Goal: Information Seeking & Learning: Learn about a topic

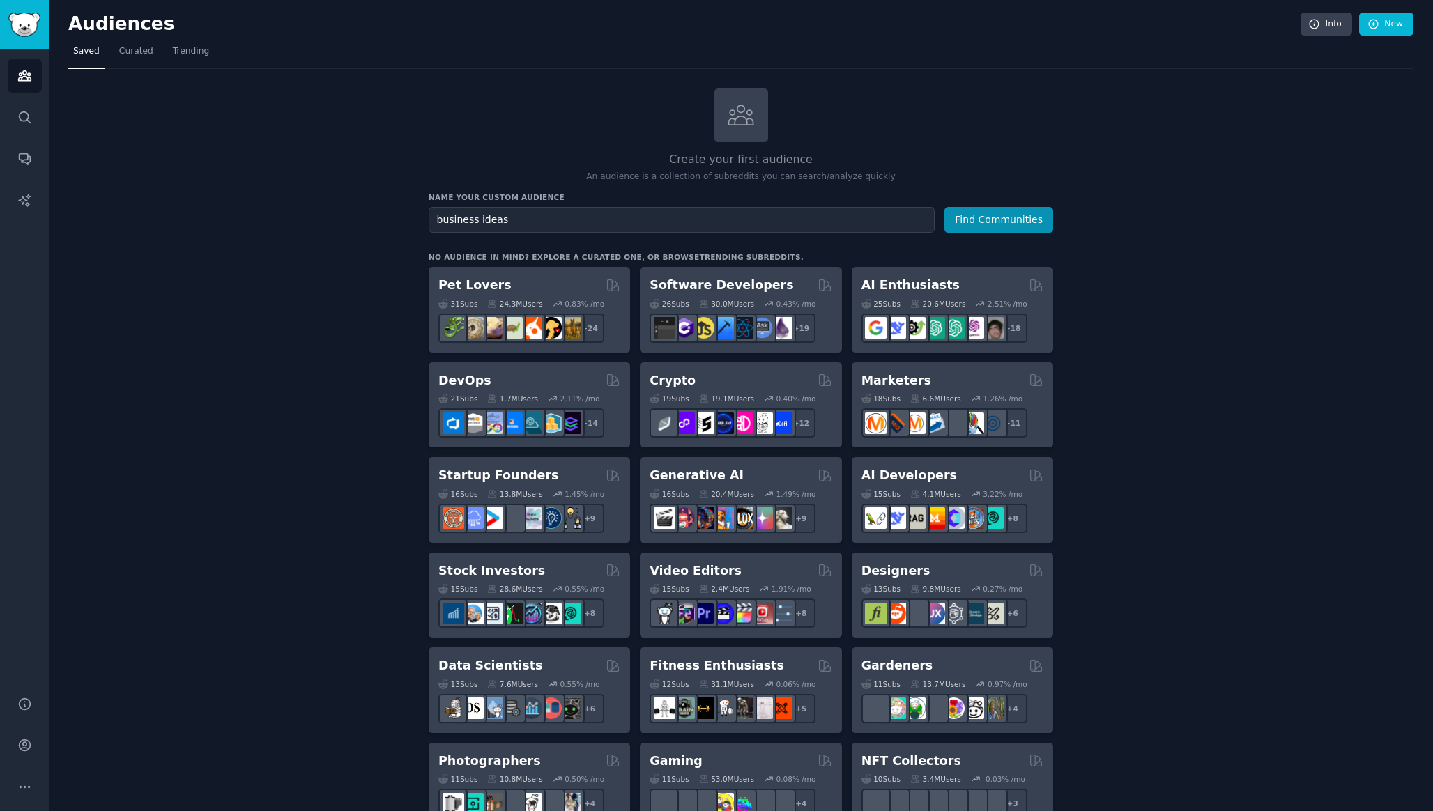
type input "business ideas"
click at [944, 207] on button "Find Communities" at bounding box center [998, 220] width 109 height 26
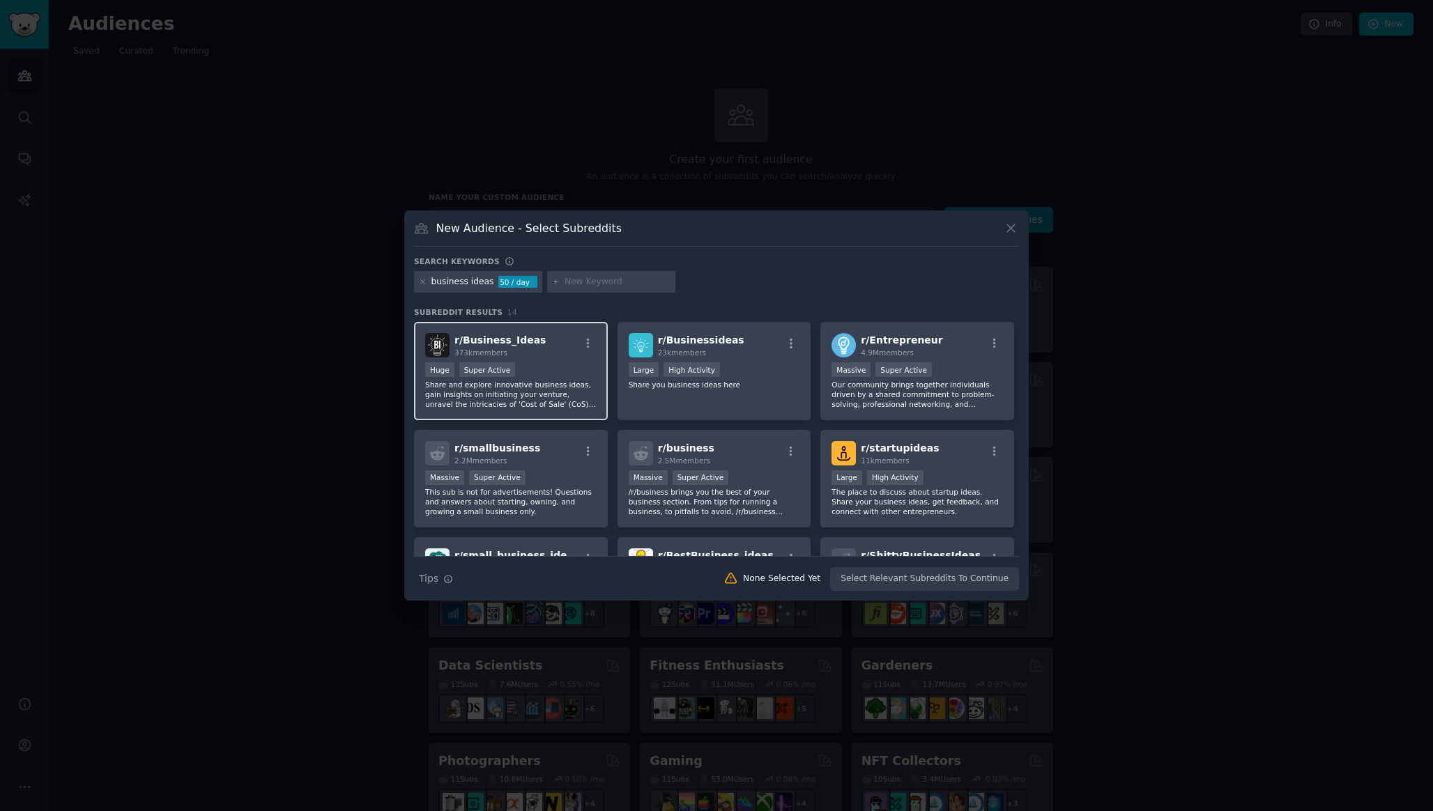
click at [583, 354] on div "r/ Business_Ideas 373k members" at bounding box center [510, 345] width 171 height 24
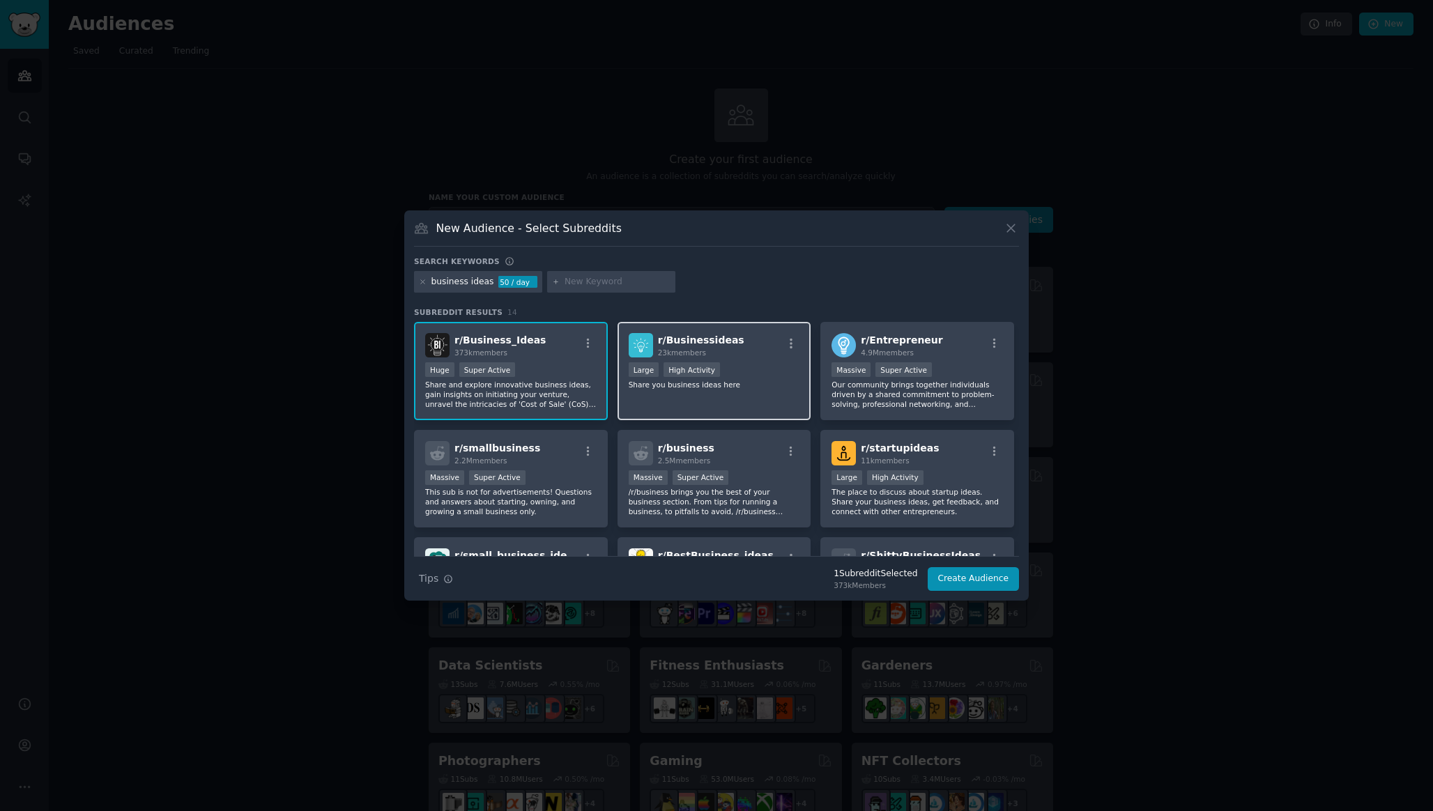
click at [733, 351] on div "r/ Businessideas 23k members" at bounding box center [713, 345] width 171 height 24
click at [945, 451] on div "r/ startupideas 11k members" at bounding box center [916, 453] width 171 height 24
click at [959, 582] on button "Create Audience" at bounding box center [973, 579] width 92 height 24
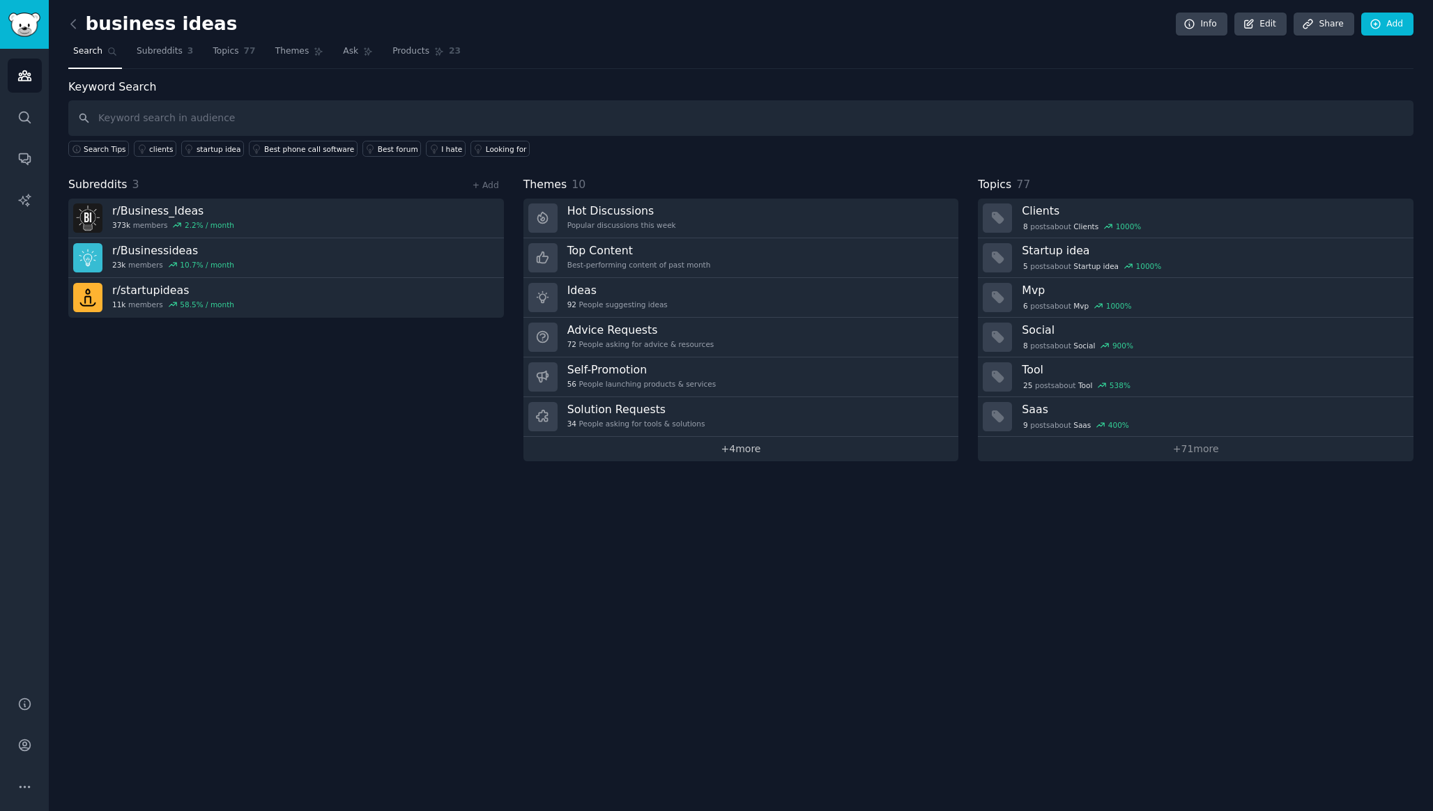
click at [762, 460] on link "+ 4 more" at bounding box center [740, 449] width 435 height 24
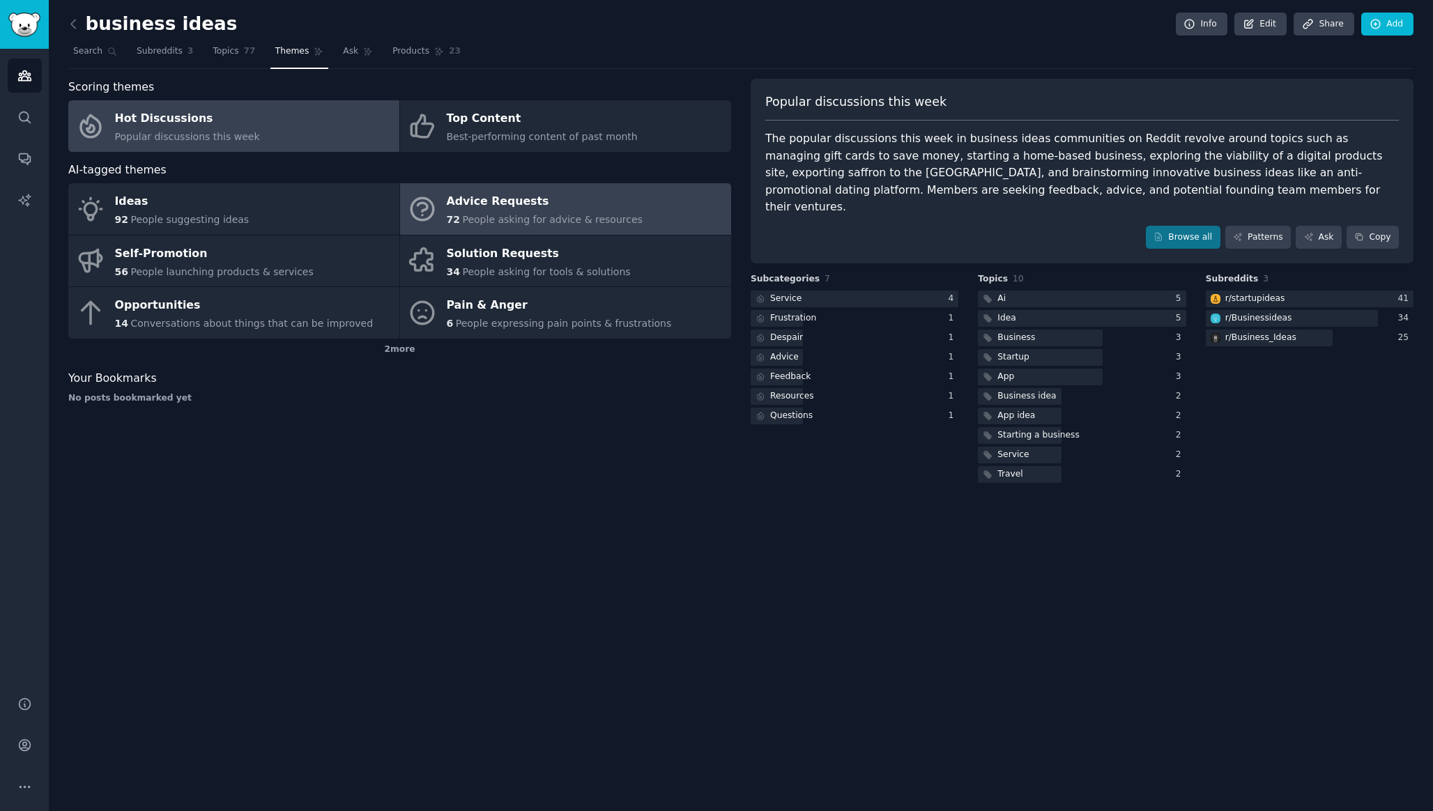
click at [534, 214] on span "People asking for advice & resources" at bounding box center [552, 219] width 180 height 11
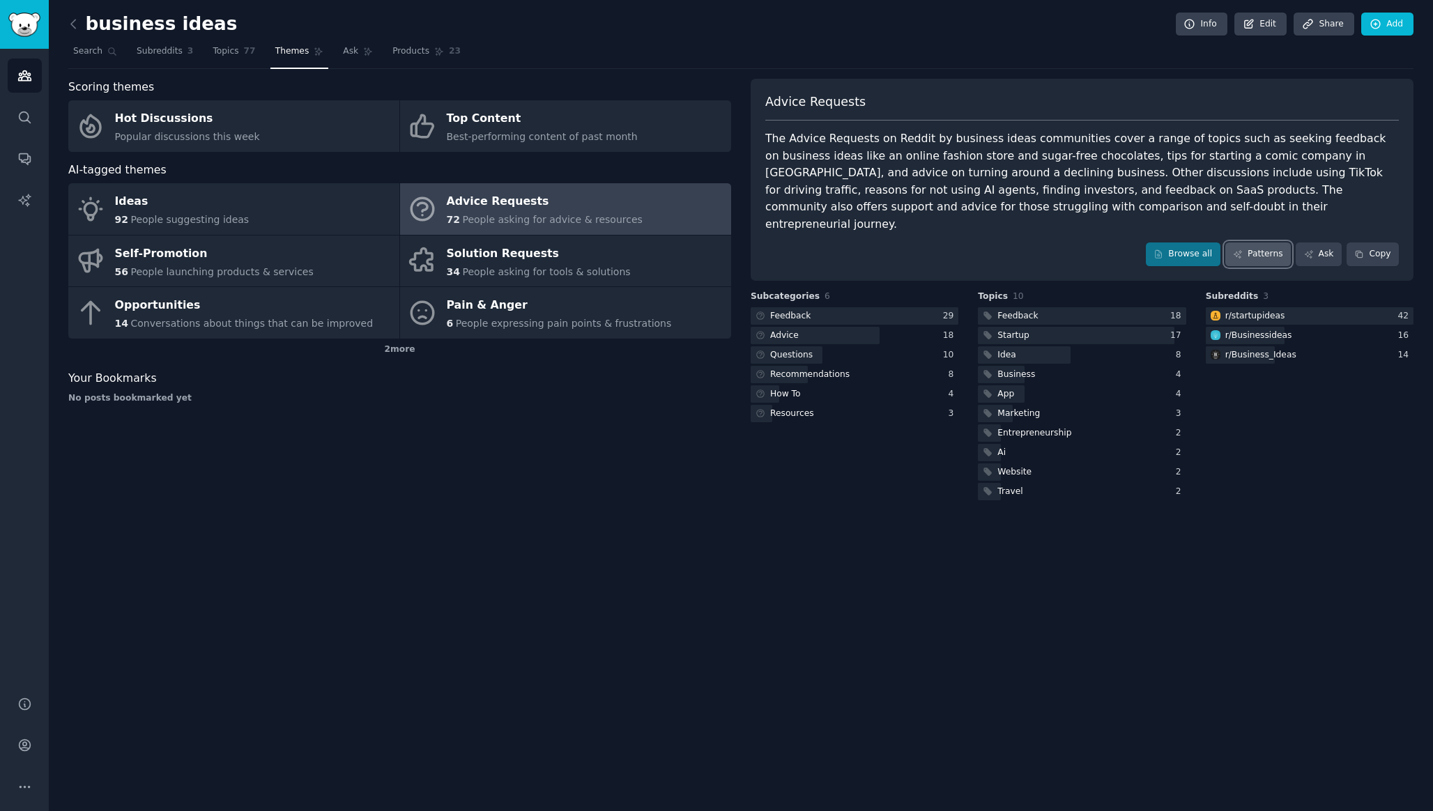
click at [1250, 242] on link "Patterns" at bounding box center [1257, 254] width 65 height 24
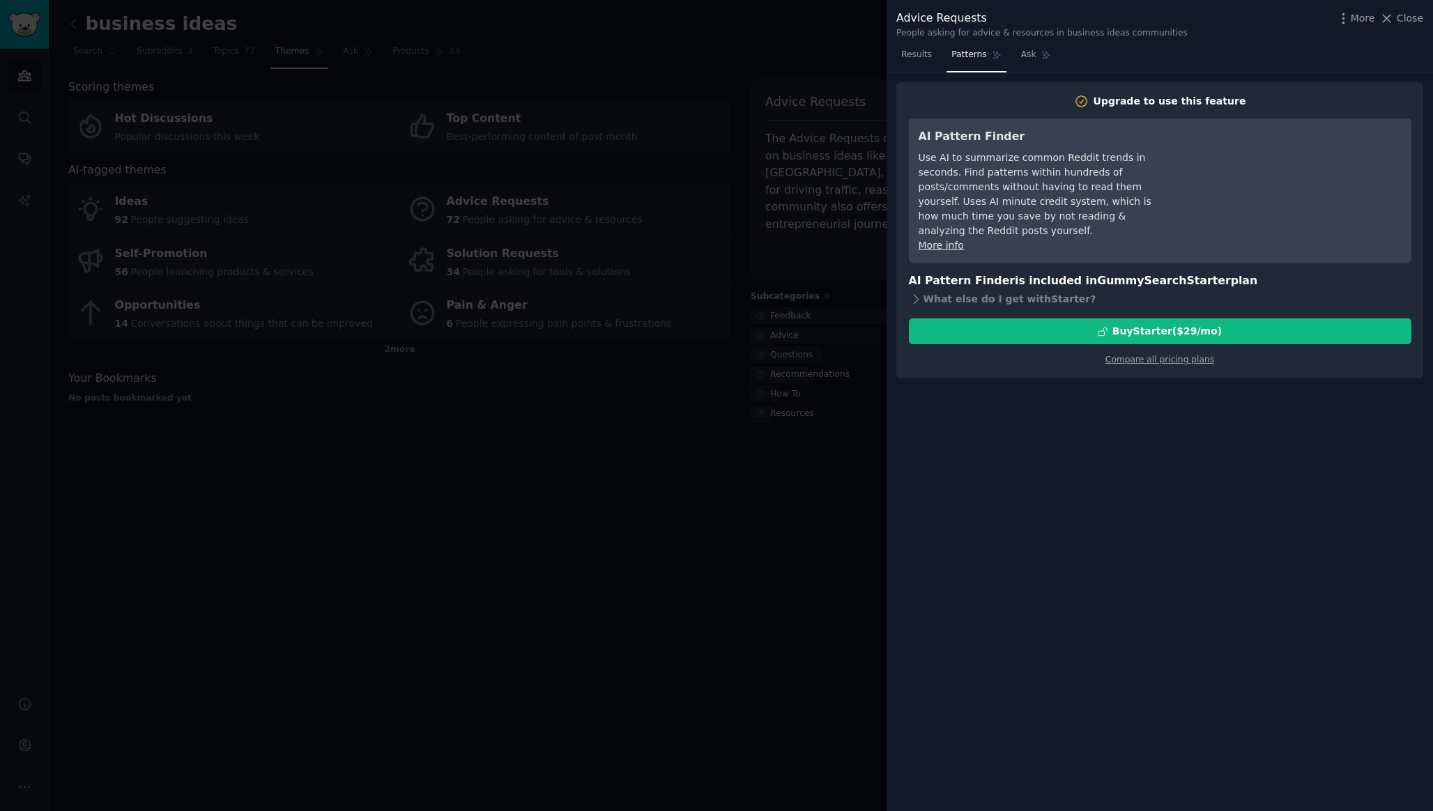
click at [774, 351] on div at bounding box center [716, 405] width 1433 height 811
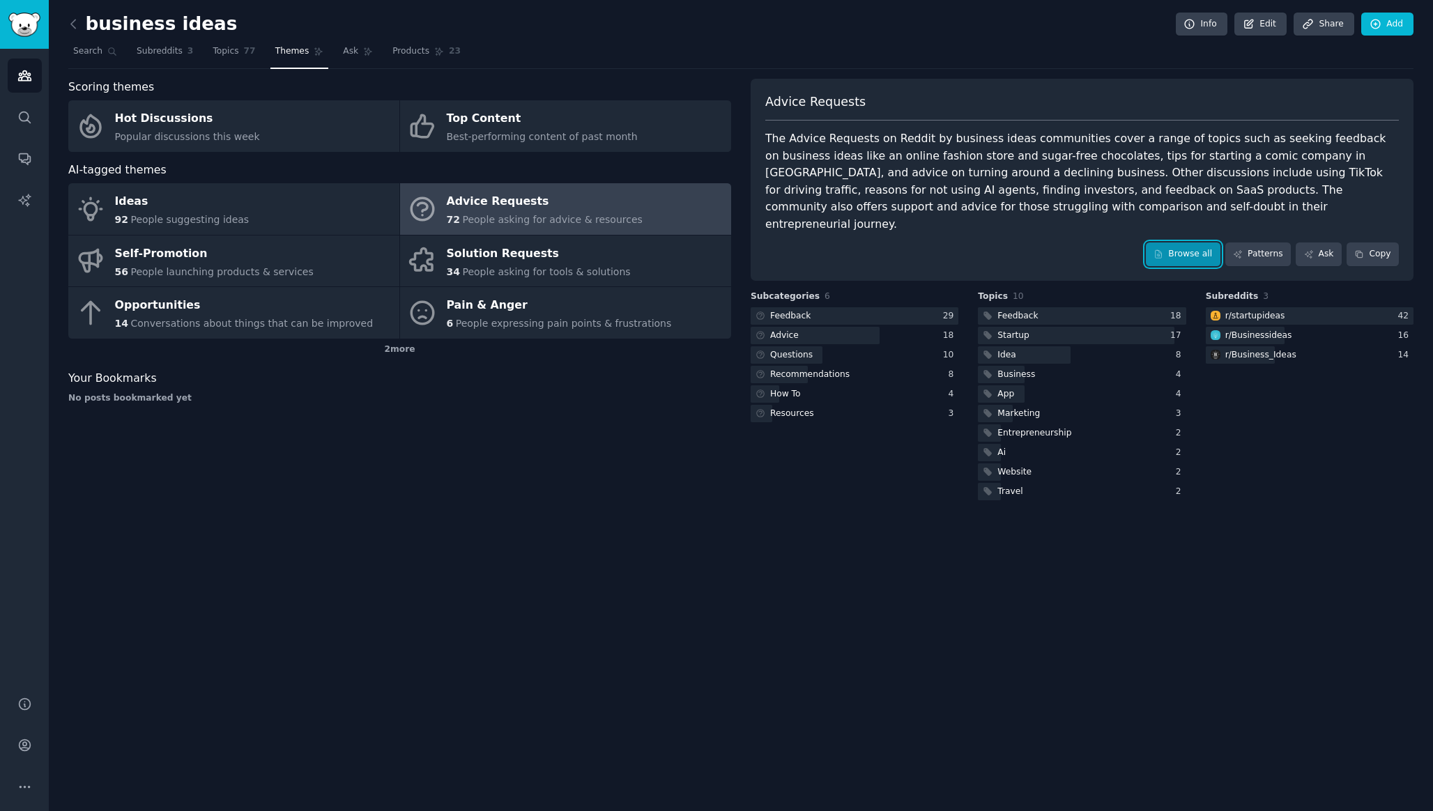
click at [1187, 242] on link "Browse all" at bounding box center [1182, 254] width 75 height 24
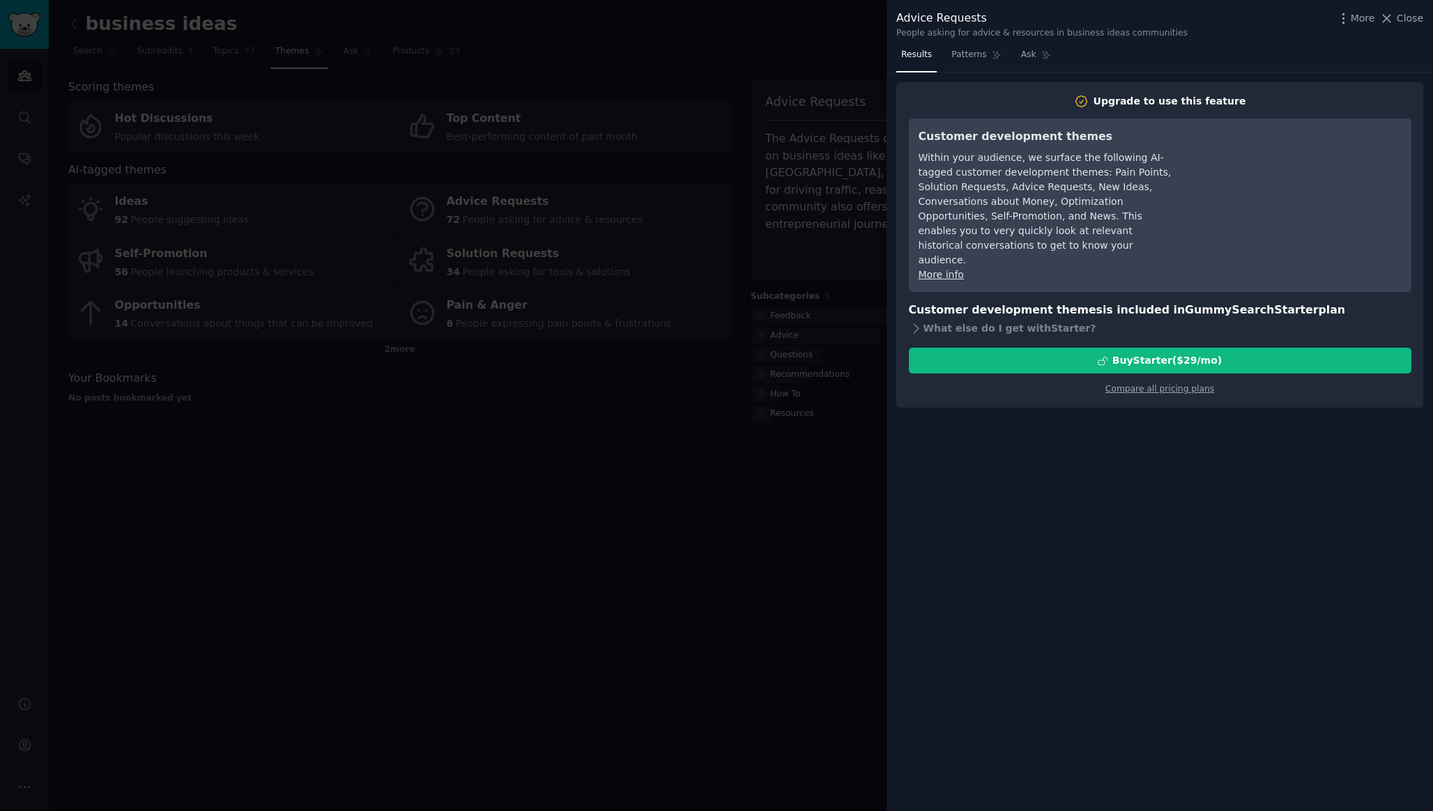
click at [679, 402] on div at bounding box center [716, 405] width 1433 height 811
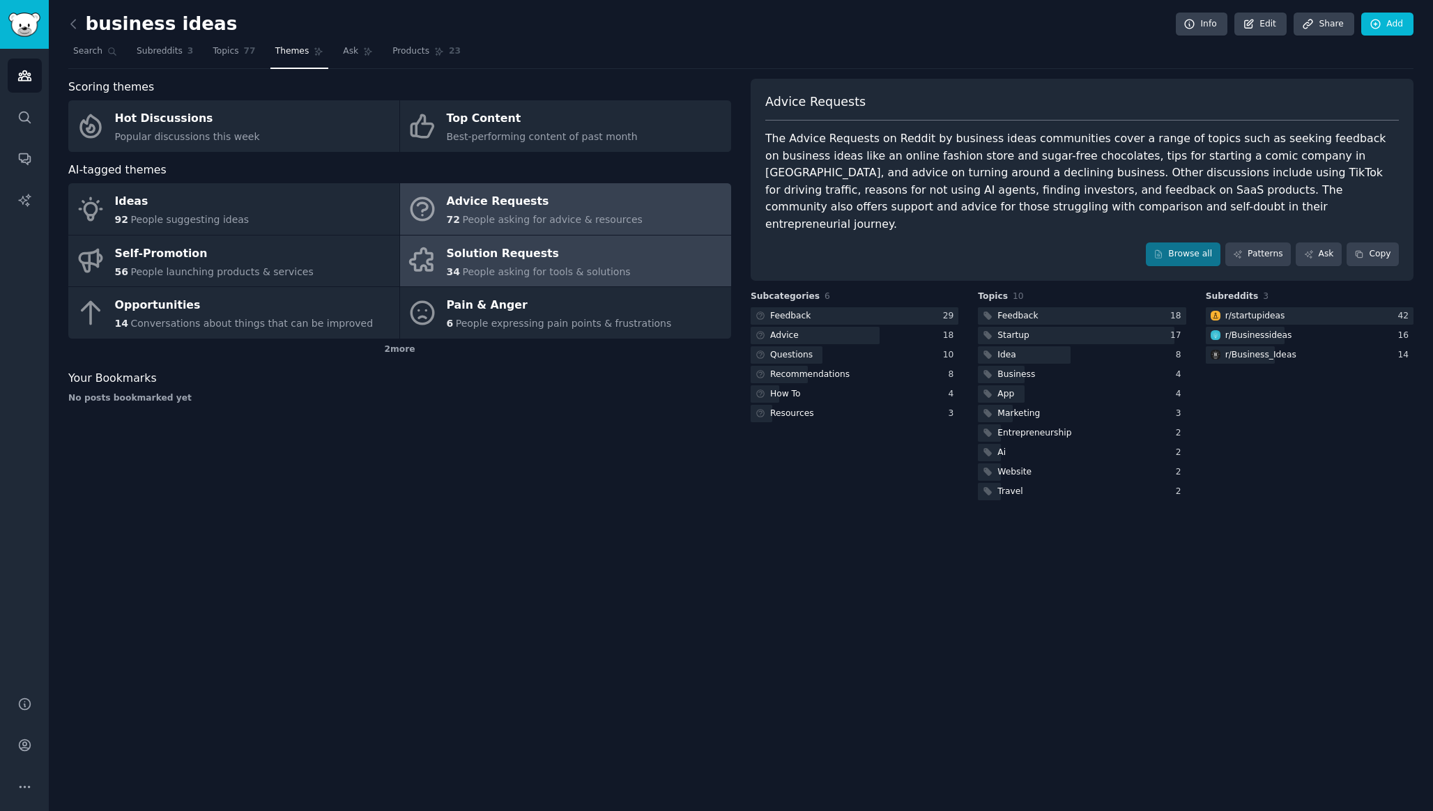
click at [559, 247] on div "Solution Requests" at bounding box center [539, 253] width 184 height 22
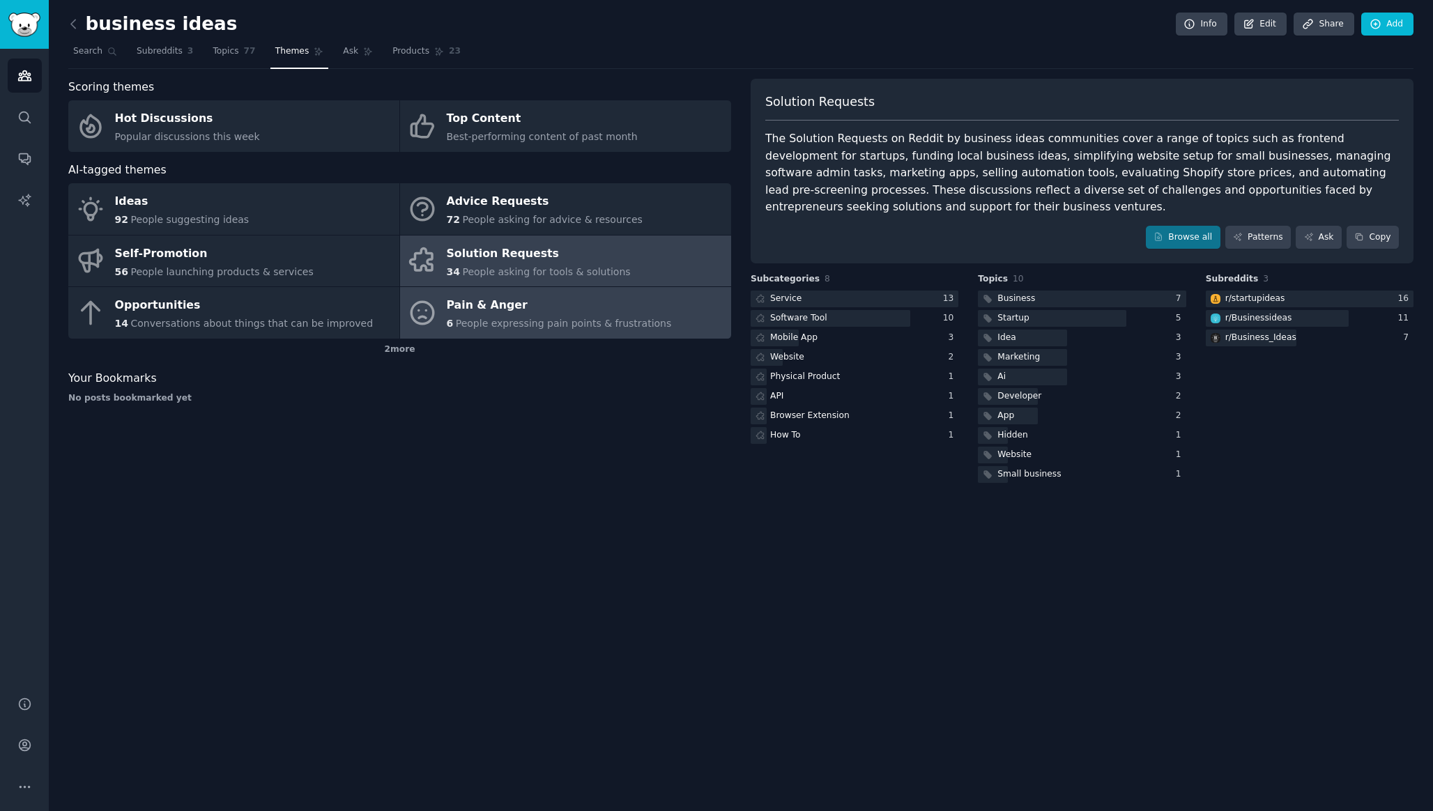
click at [557, 337] on link "Pain & Anger 6 People expressing pain points & frustrations" at bounding box center [565, 313] width 331 height 52
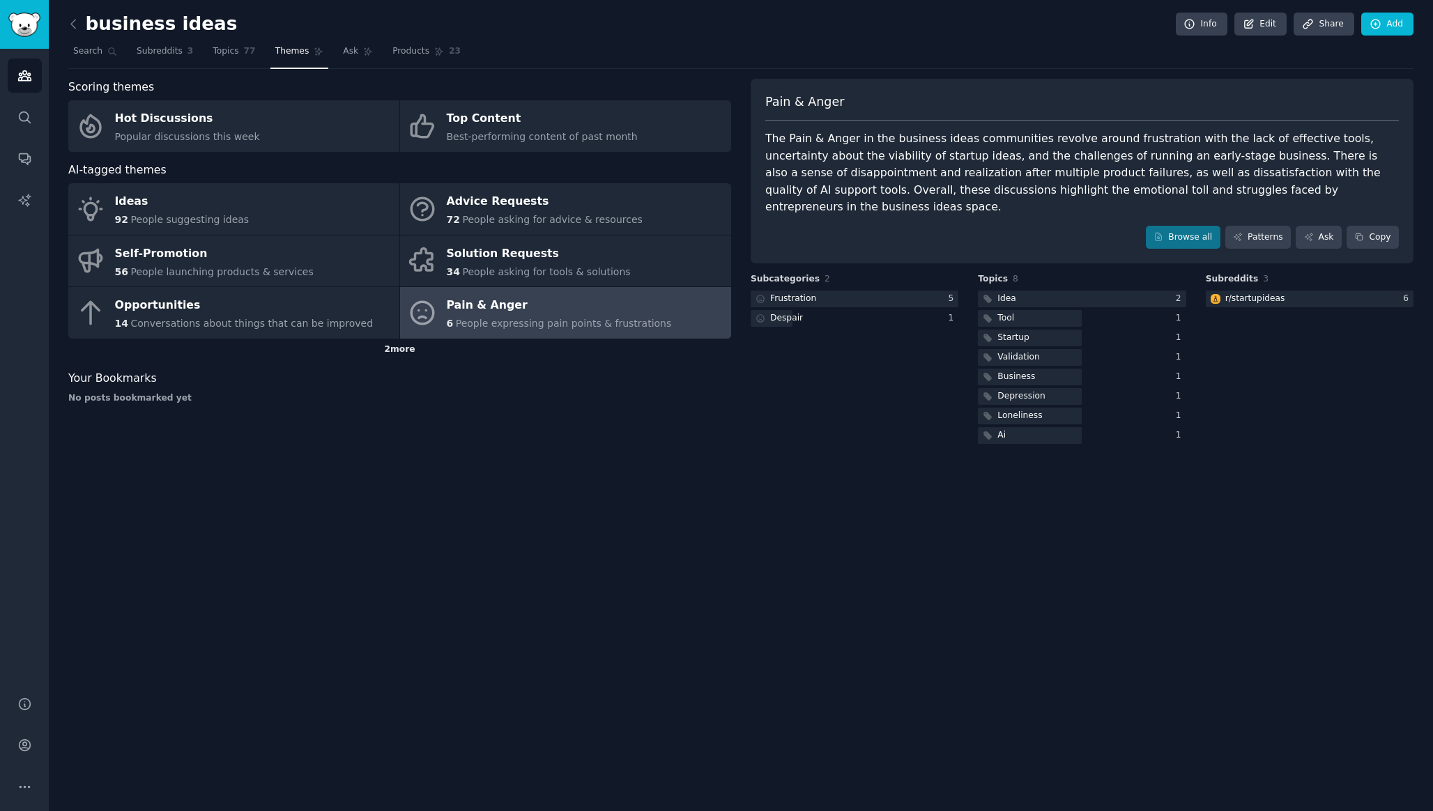
click at [395, 357] on div "2 more" at bounding box center [399, 350] width 663 height 22
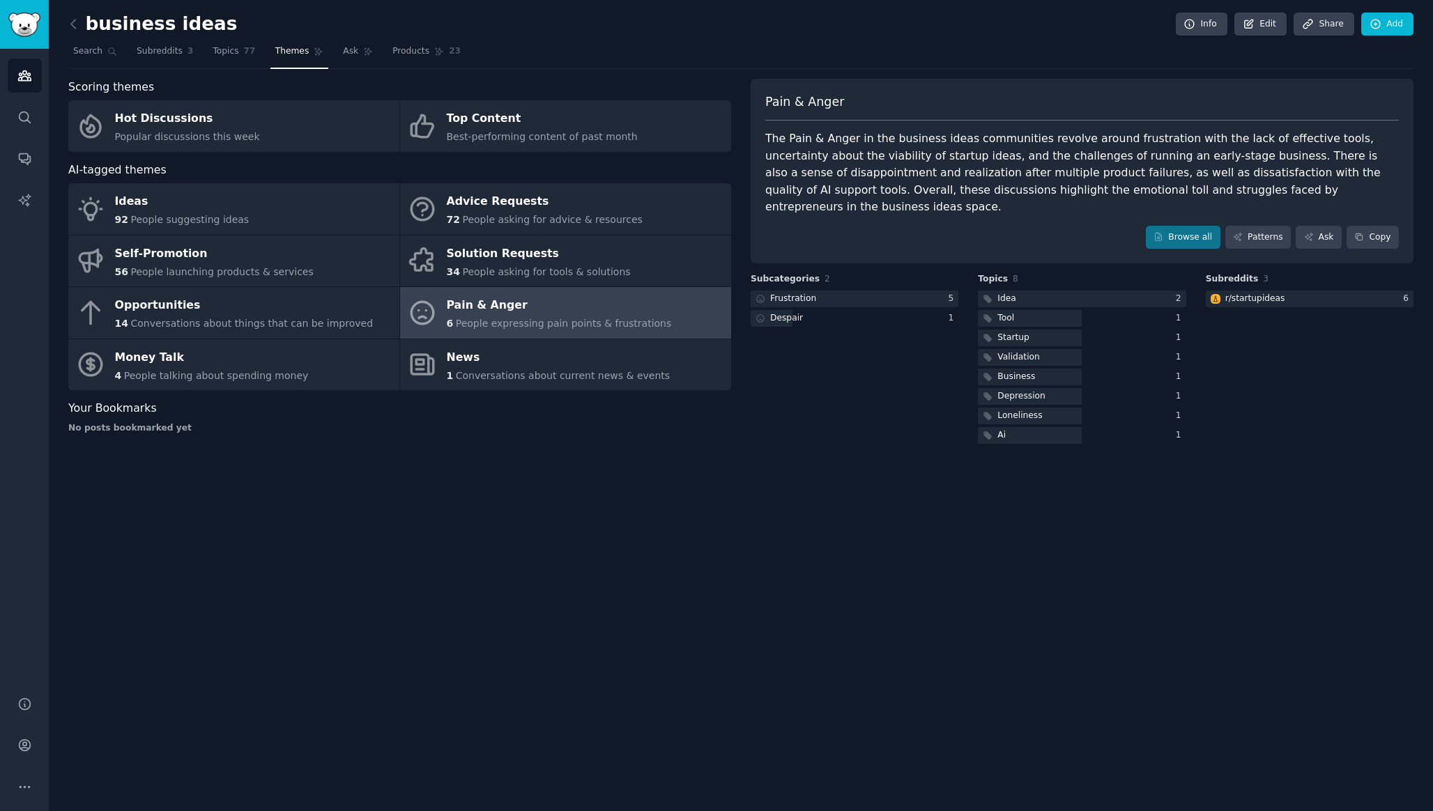
click at [395, 357] on link "Money Talk 4 People talking about spending money" at bounding box center [233, 365] width 331 height 52
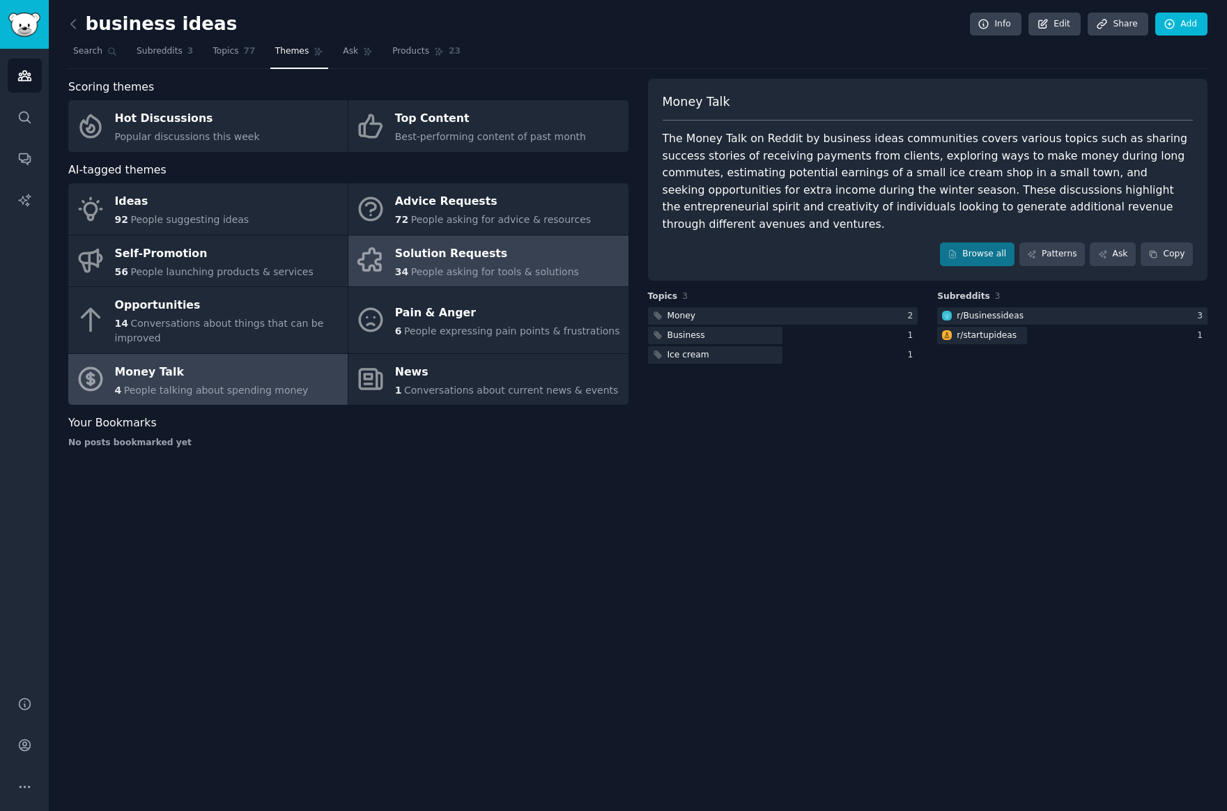
click at [570, 245] on link "Solution Requests 34 People asking for tools & solutions" at bounding box center [487, 262] width 279 height 52
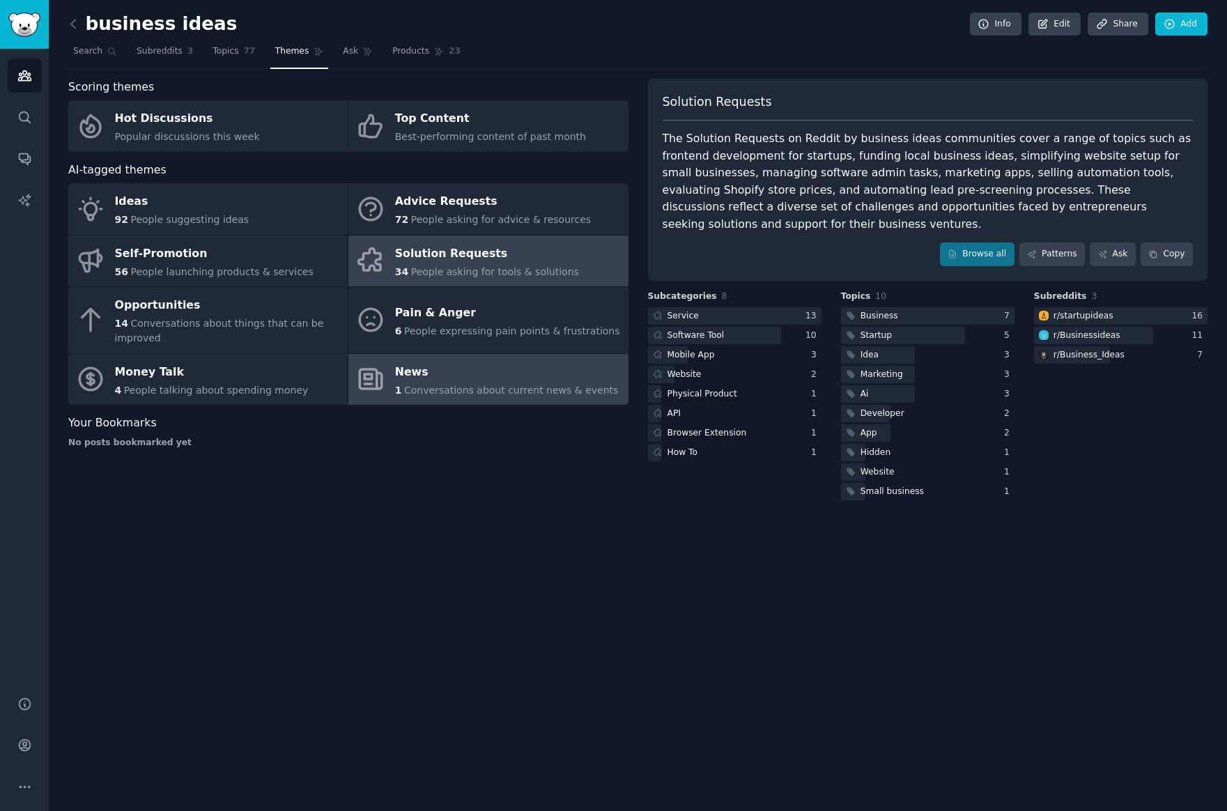
click at [462, 393] on span "Conversations about current news & events" at bounding box center [511, 390] width 214 height 11
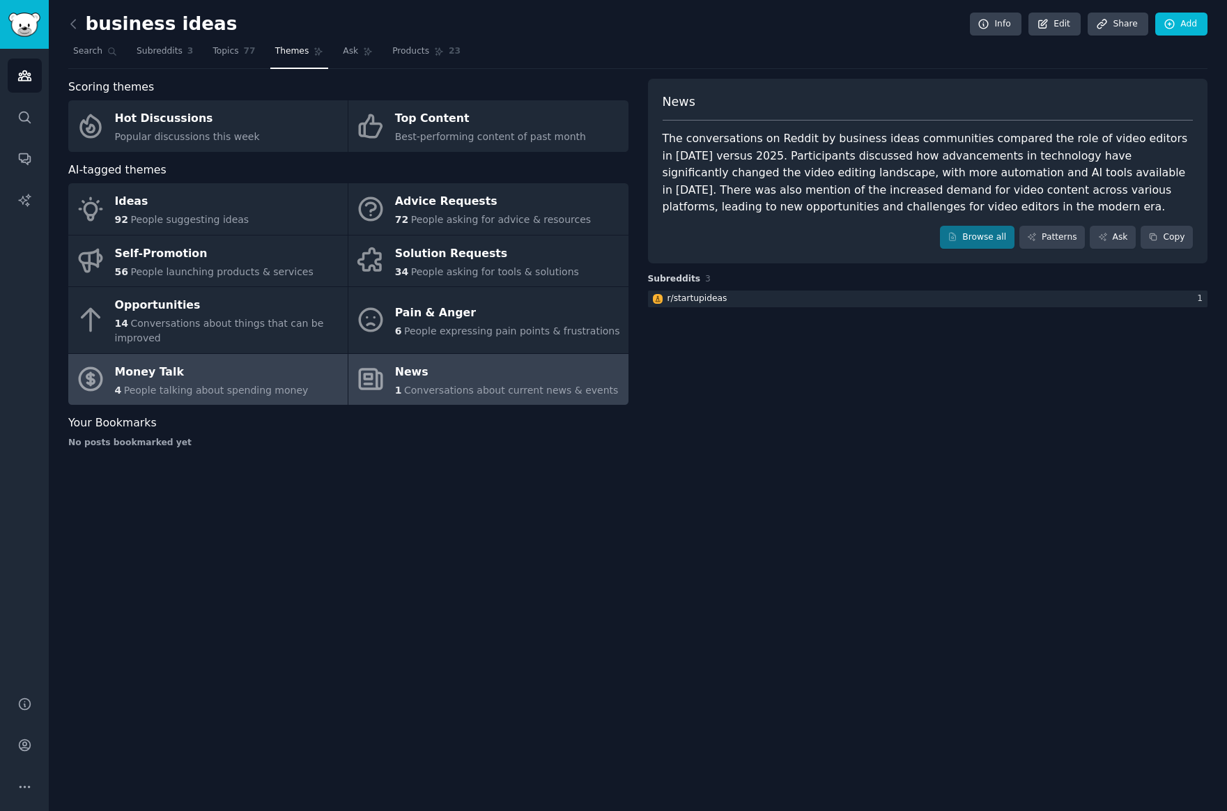
click at [258, 389] on span "People talking about spending money" at bounding box center [216, 390] width 185 height 11
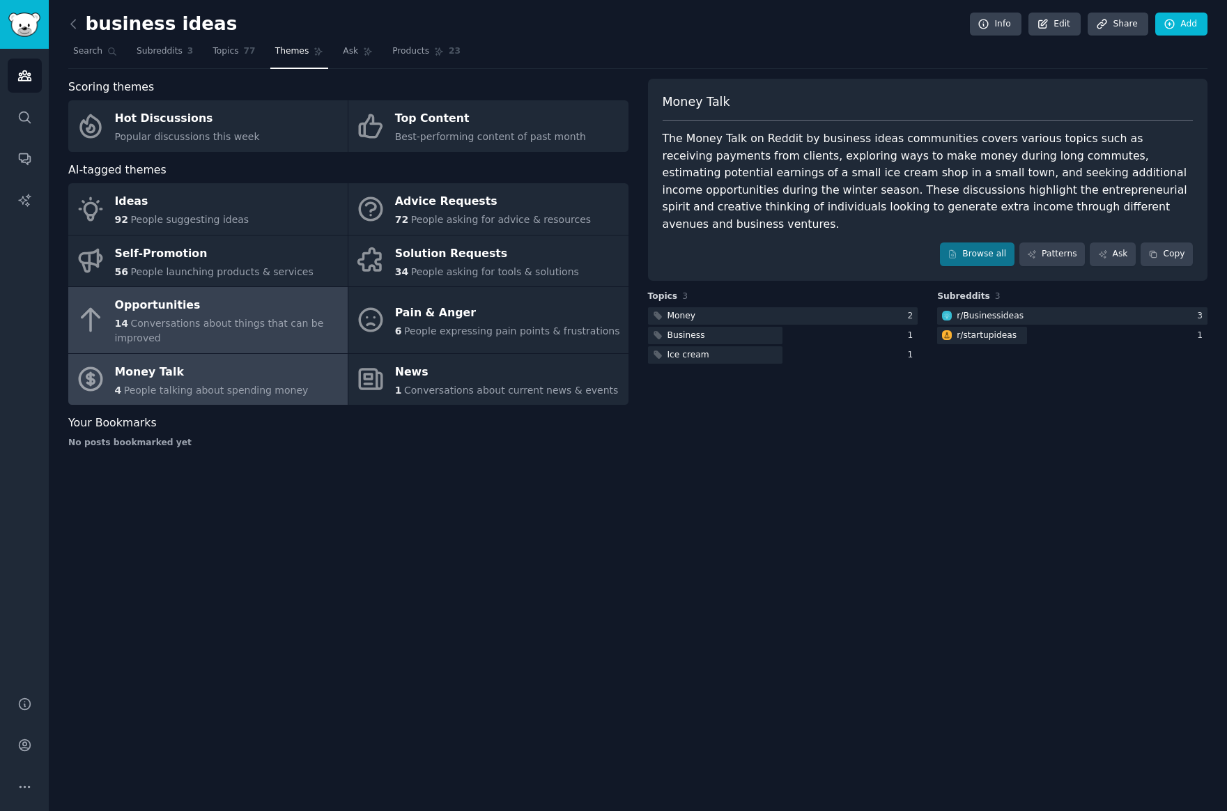
click at [280, 332] on div "14 Conversations about things that can be improved" at bounding box center [228, 330] width 226 height 29
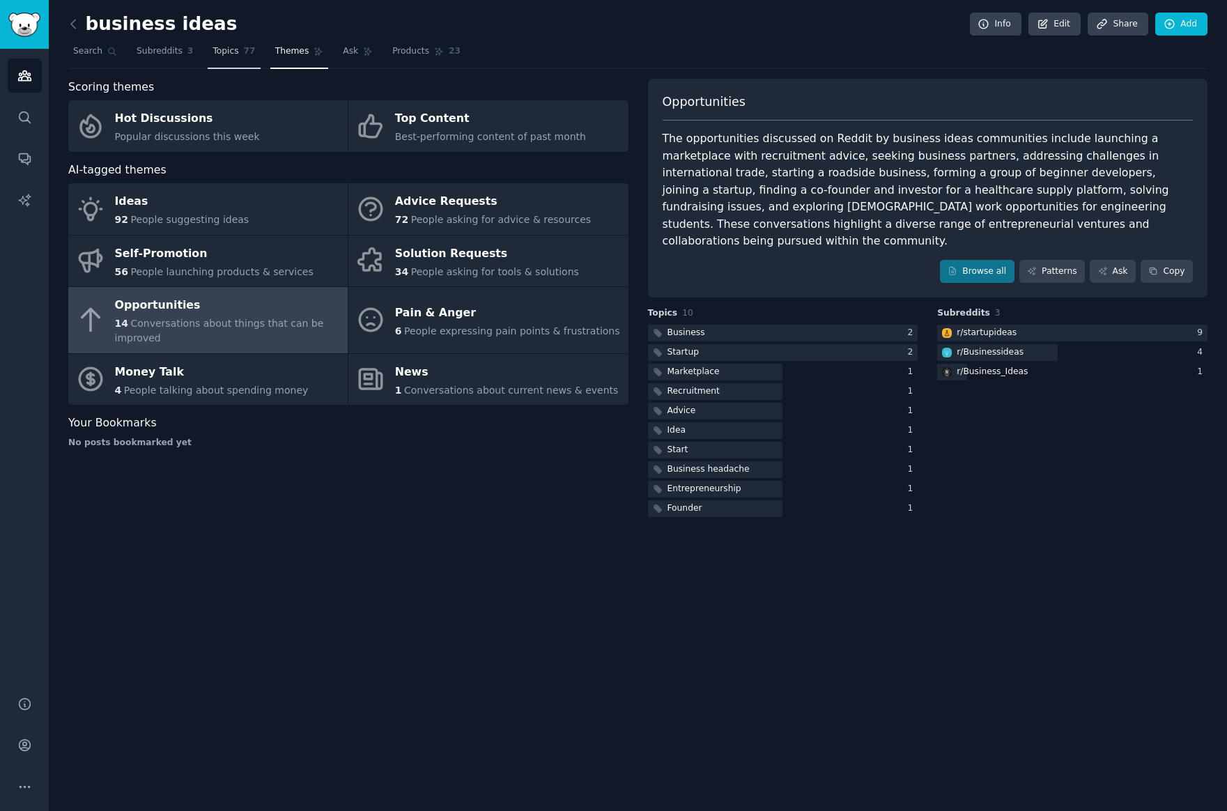
click at [252, 56] on link "Topics 77" at bounding box center [234, 54] width 52 height 29
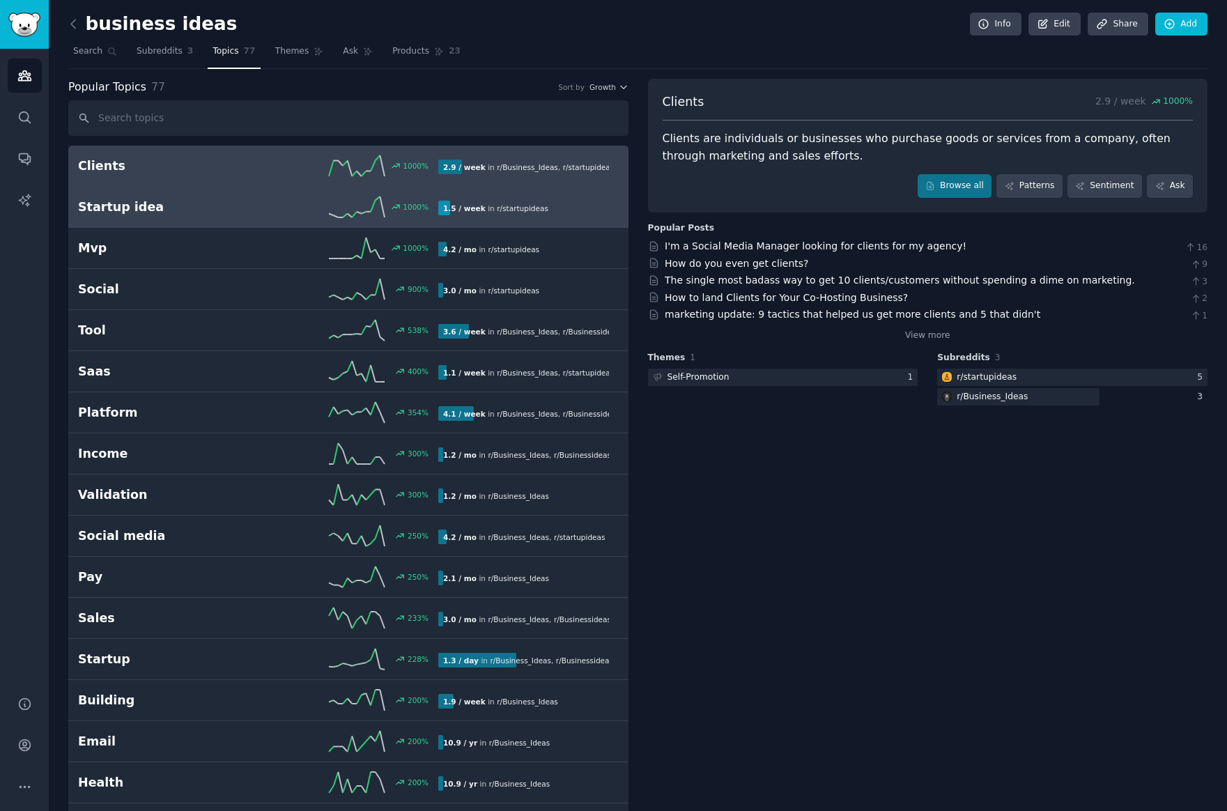
click at [261, 206] on div "1000 %" at bounding box center [348, 206] width 180 height 21
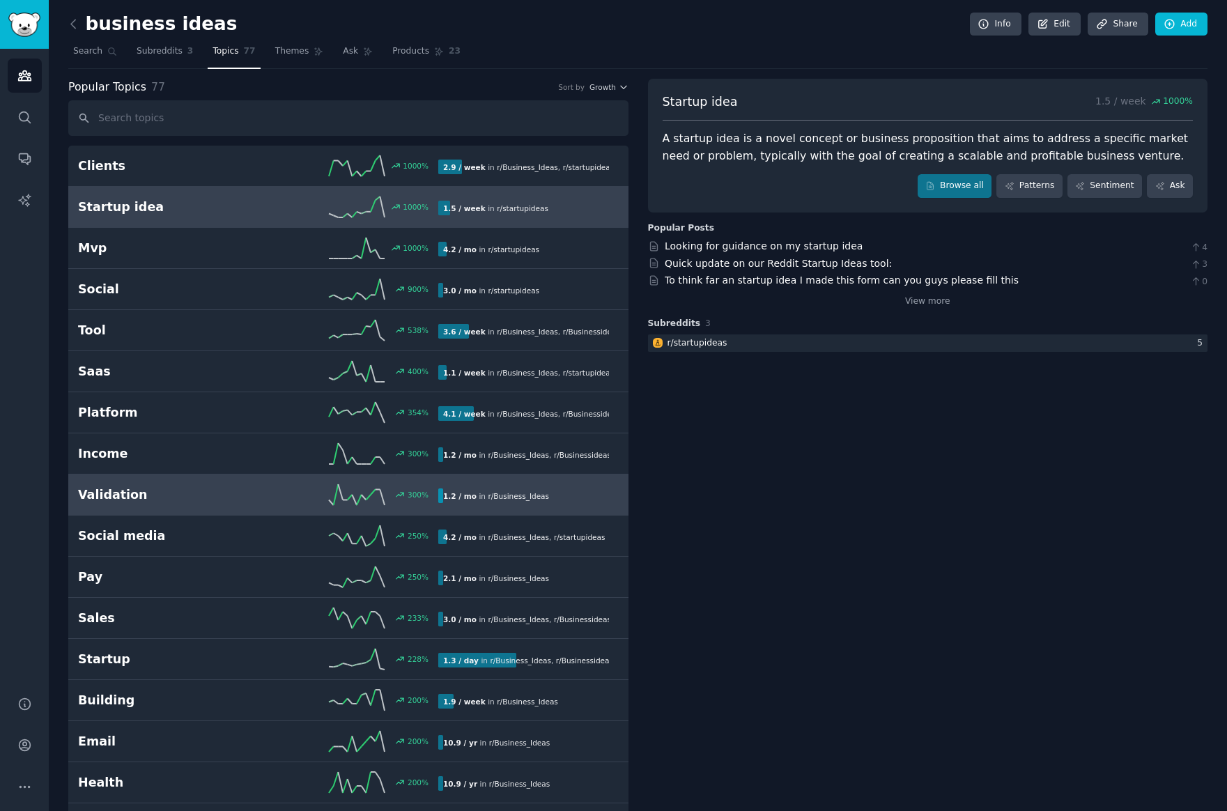
click at [462, 500] on b "1.2 / mo" at bounding box center [459, 496] width 33 height 8
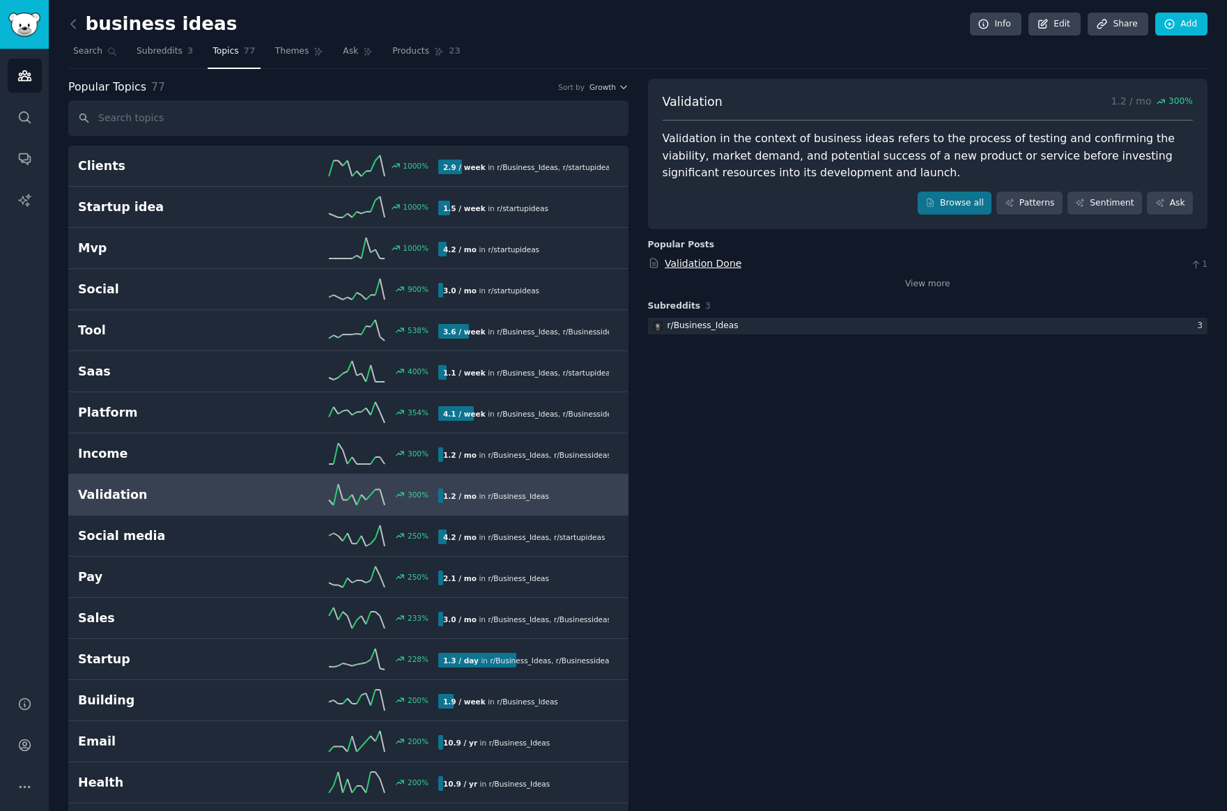
click at [724, 268] on link "Validation Done" at bounding box center [703, 263] width 77 height 11
